Goal: Task Accomplishment & Management: Manage account settings

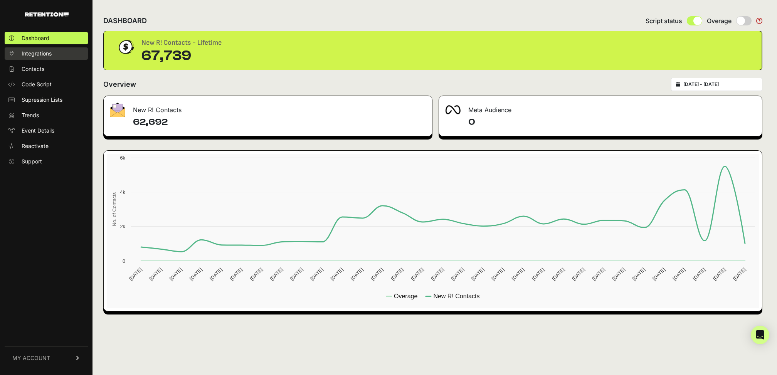
click at [40, 53] on span "Integrations" at bounding box center [37, 54] width 30 height 8
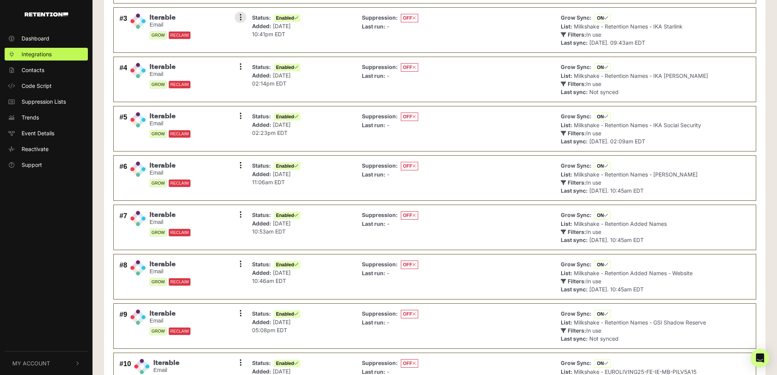
scroll to position [232, 0]
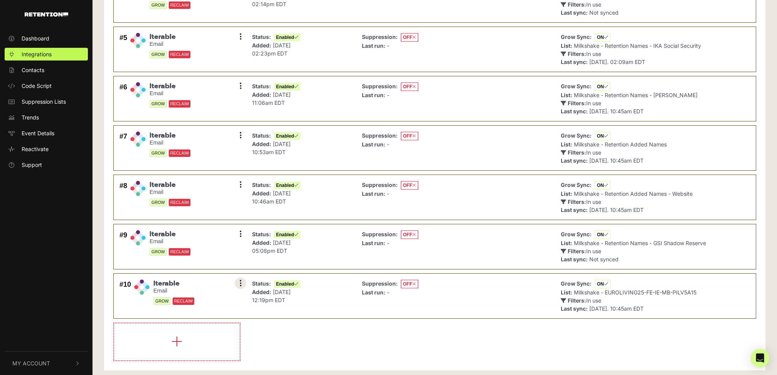
click at [237, 279] on button at bounding box center [241, 284] width 12 height 12
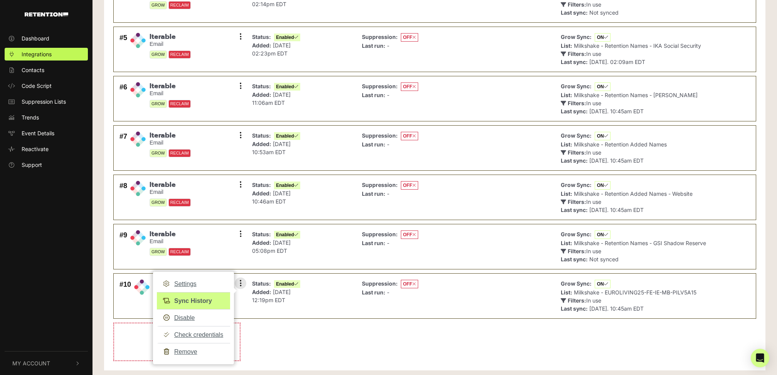
click at [184, 295] on link "Sync History" at bounding box center [193, 300] width 73 height 17
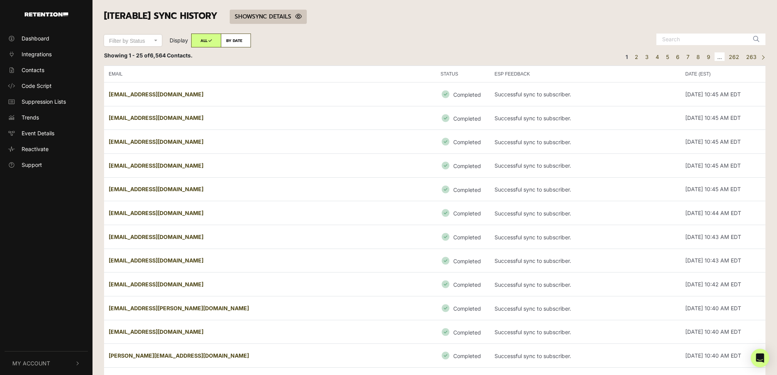
click at [300, 15] on icon at bounding box center [298, 16] width 7 height 6
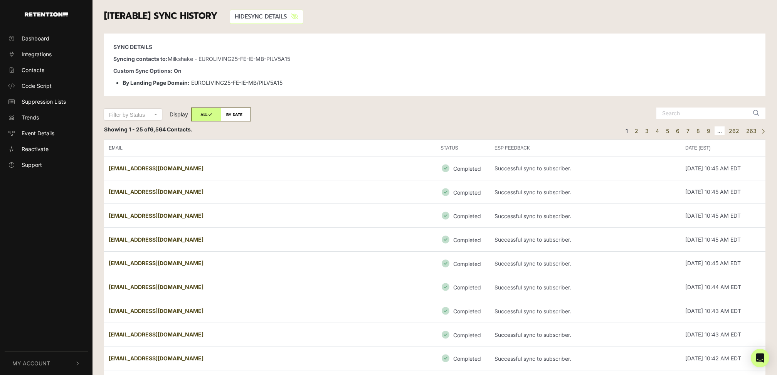
click at [288, 20] on link "SHOW HIDE SYNC DETAILS" at bounding box center [267, 17] width 74 height 14
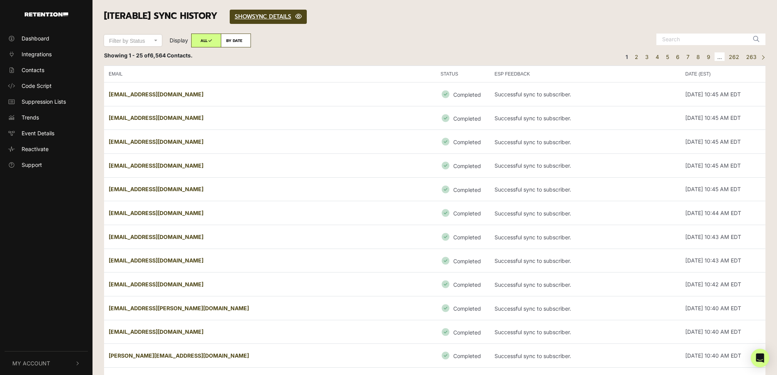
click at [134, 37] on span "Filter by Status" at bounding box center [130, 41] width 43 height 8
click at [134, 35] on select "Filter by Status Completed Failed" at bounding box center [133, 35] width 58 height 0
click at [398, 39] on div "Filter by Status Completed Failed Filter by Status Completed Failed Display ALL…" at bounding box center [294, 43] width 393 height 18
click at [27, 69] on span "Contacts" at bounding box center [33, 70] width 23 height 8
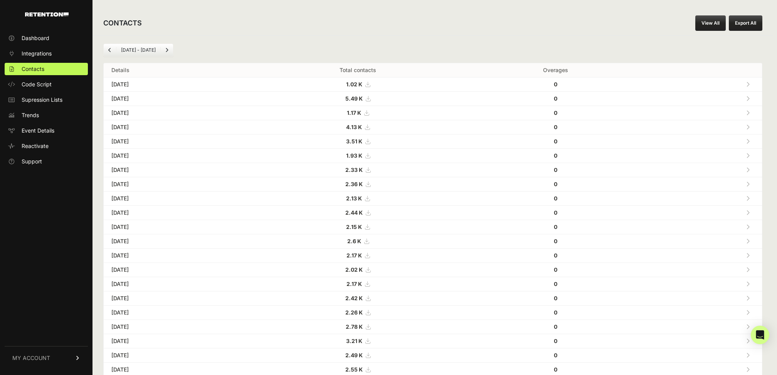
click at [370, 99] on icon at bounding box center [368, 98] width 5 height 5
click at [369, 113] on icon at bounding box center [366, 112] width 5 height 5
click at [370, 128] on icon at bounding box center [367, 127] width 5 height 5
